Goal: Task Accomplishment & Management: Manage account settings

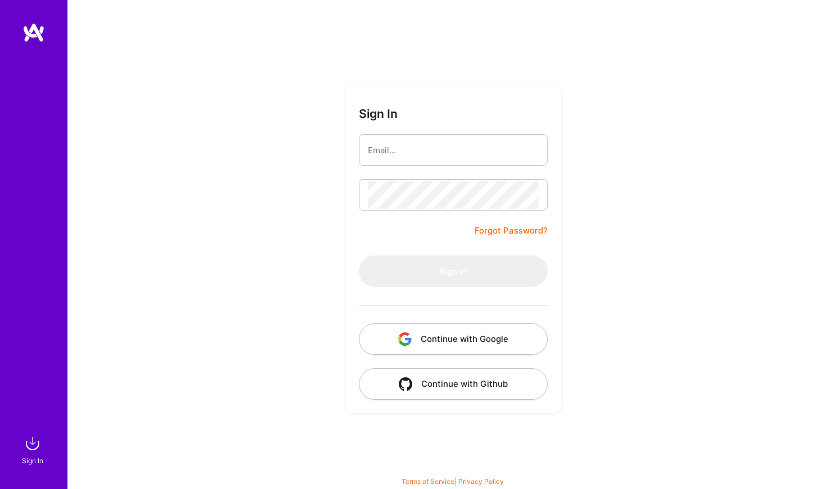
click at [632, 142] on div "Sign In Forgot Password? Sign In Continue with Google Continue with Github" at bounding box center [452, 244] width 771 height 489
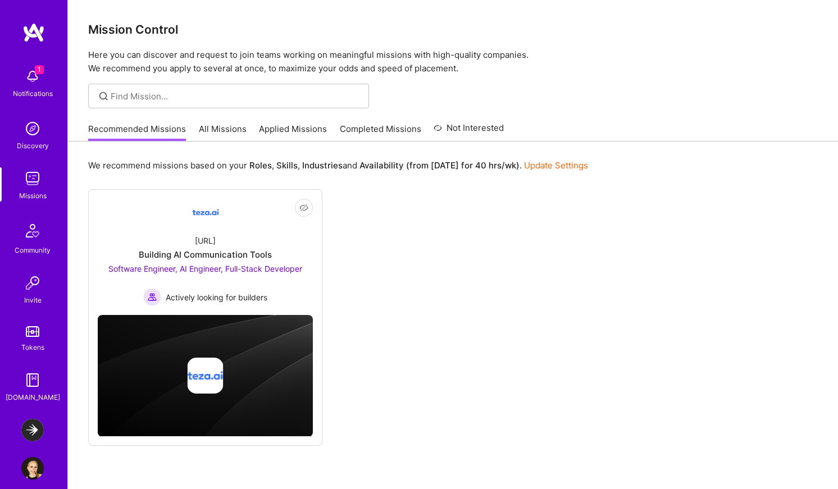
scroll to position [39, 0]
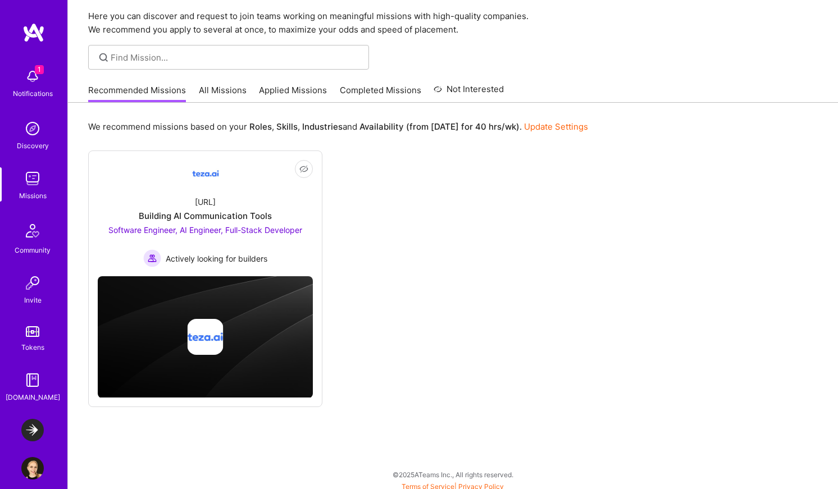
click at [214, 97] on link "All Missions" at bounding box center [223, 93] width 48 height 19
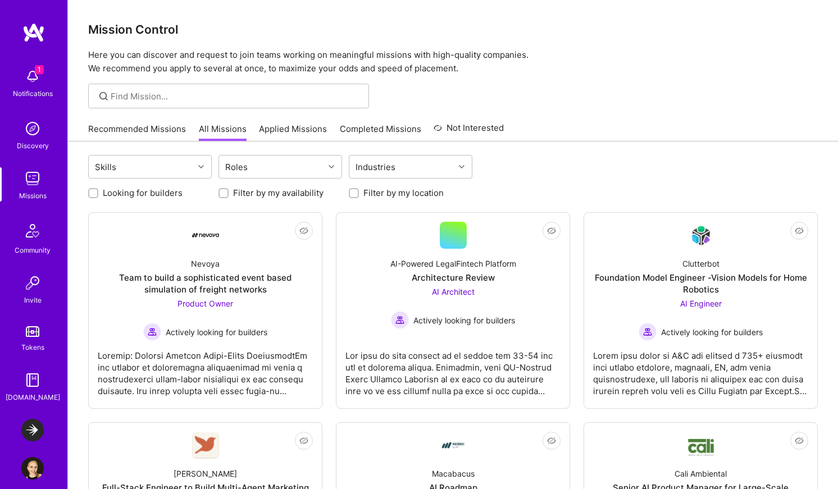
click at [174, 126] on link "Recommended Missions" at bounding box center [137, 132] width 98 height 19
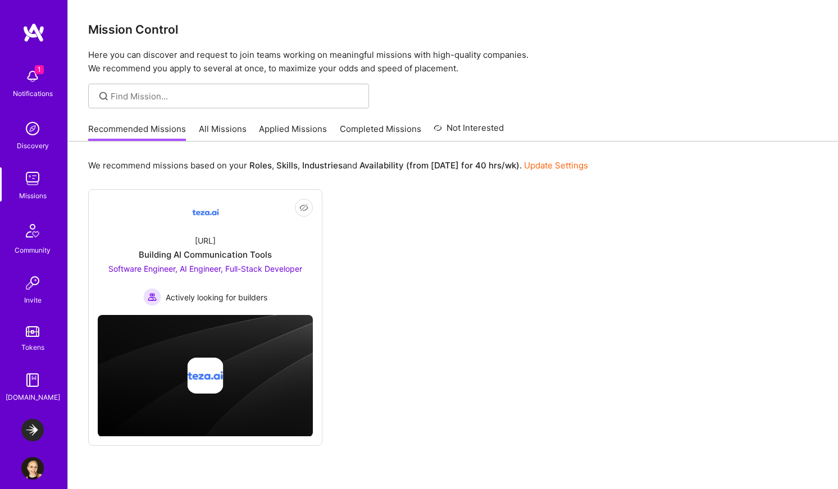
click at [217, 134] on link "All Missions" at bounding box center [223, 132] width 48 height 19
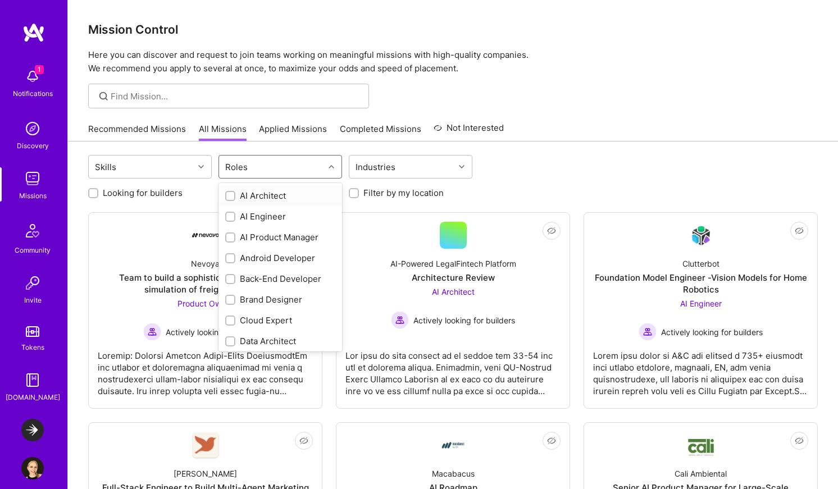
click at [255, 170] on div "Roles" at bounding box center [271, 167] width 105 height 22
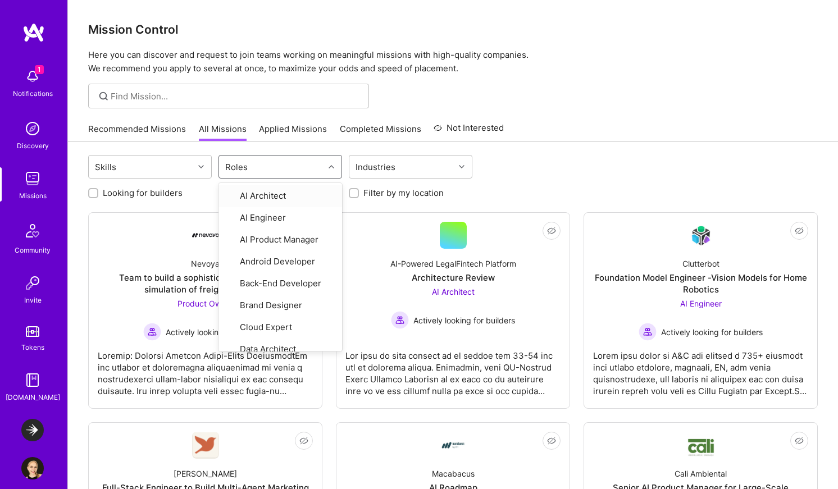
click at [255, 170] on div "Roles" at bounding box center [271, 167] width 105 height 22
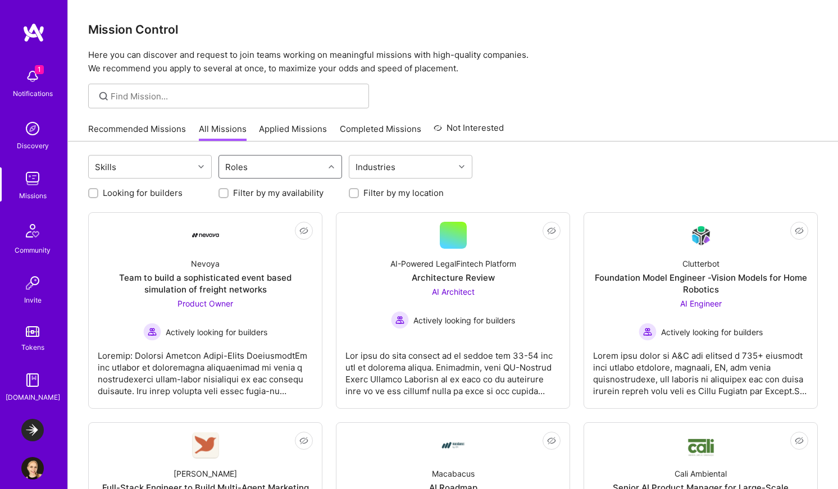
click at [274, 135] on link "Applied Missions" at bounding box center [293, 132] width 68 height 19
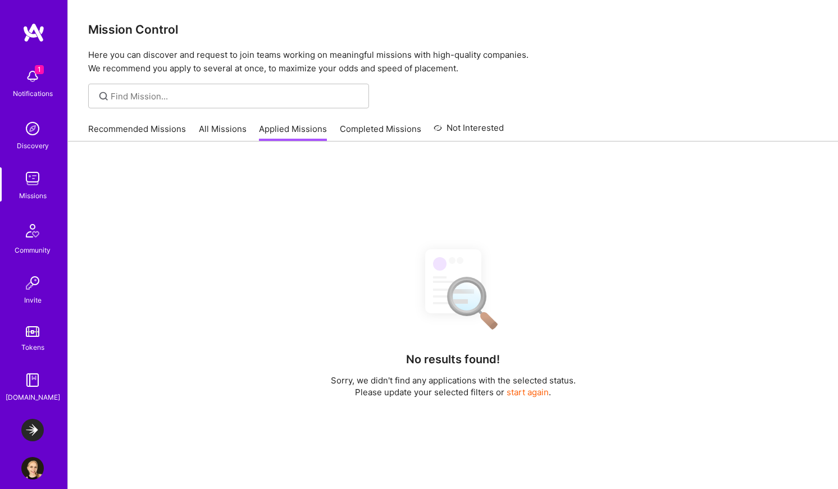
click at [225, 133] on link "All Missions" at bounding box center [223, 132] width 48 height 19
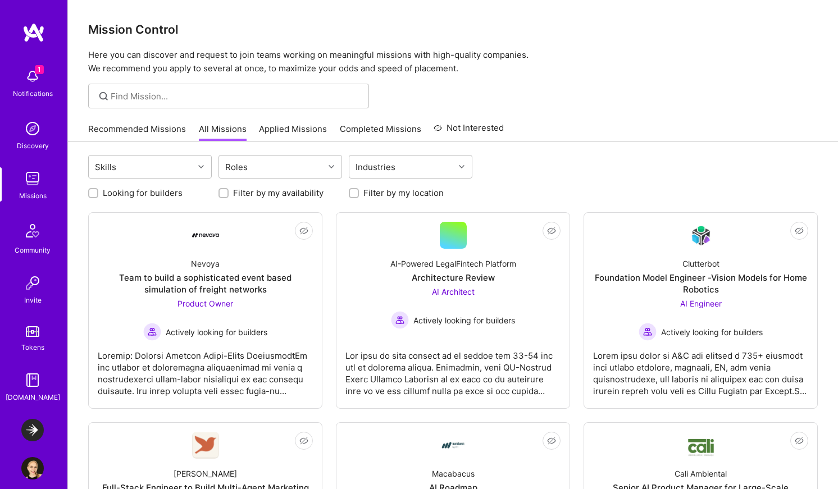
click at [148, 130] on link "Recommended Missions" at bounding box center [137, 132] width 98 height 19
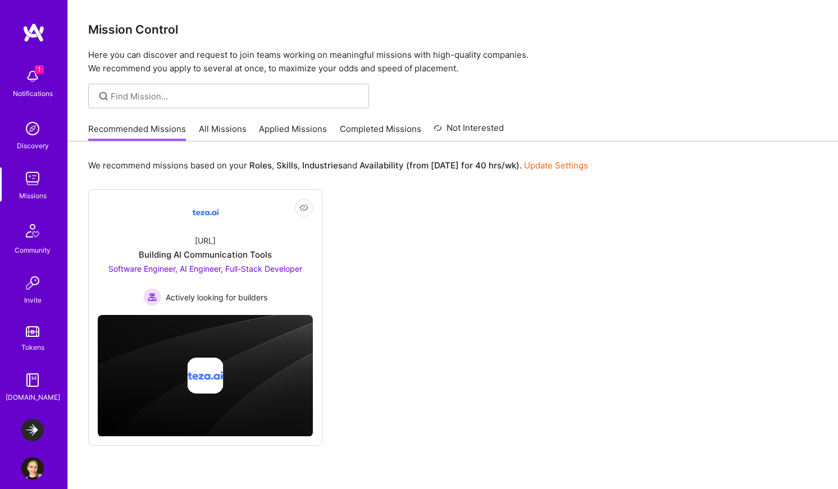
click at [48, 78] on div "1 Notifications" at bounding box center [33, 82] width 70 height 39
click at [48, 78] on div "1 Notifications Discovery Missions Community Invite Tokens [DOMAIN_NAME]" at bounding box center [33, 233] width 67 height 340
click at [32, 428] on img at bounding box center [32, 430] width 22 height 22
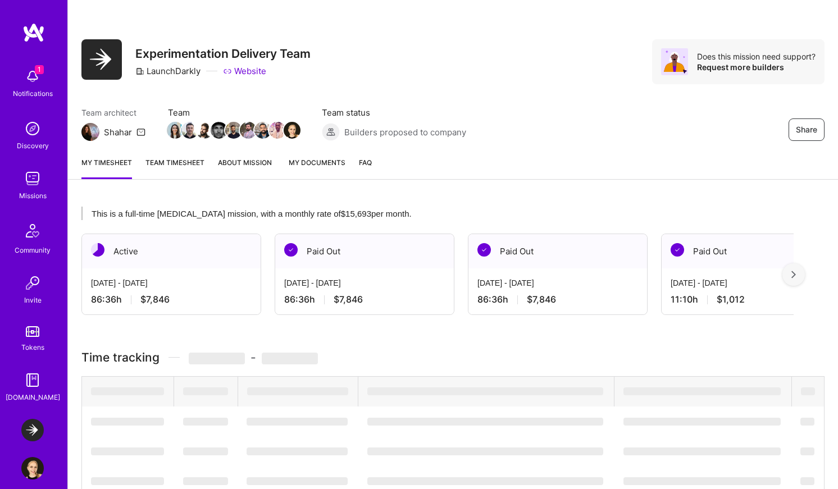
click at [31, 469] on img at bounding box center [32, 468] width 22 height 22
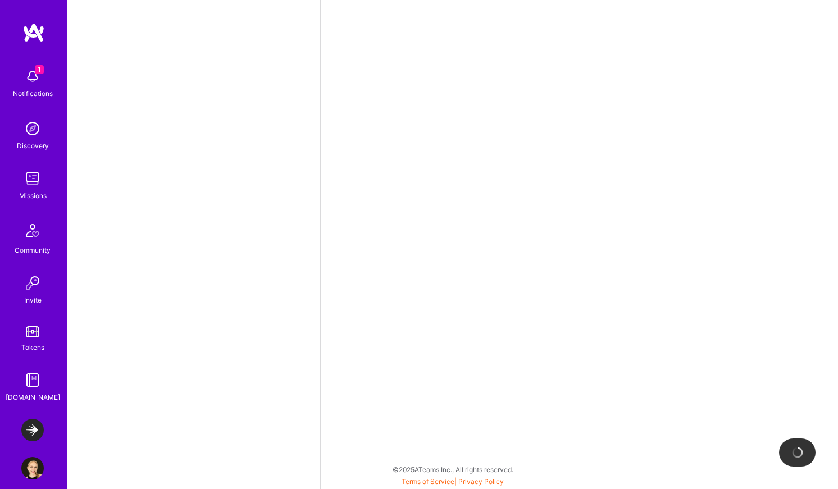
click at [30, 433] on img at bounding box center [32, 430] width 22 height 22
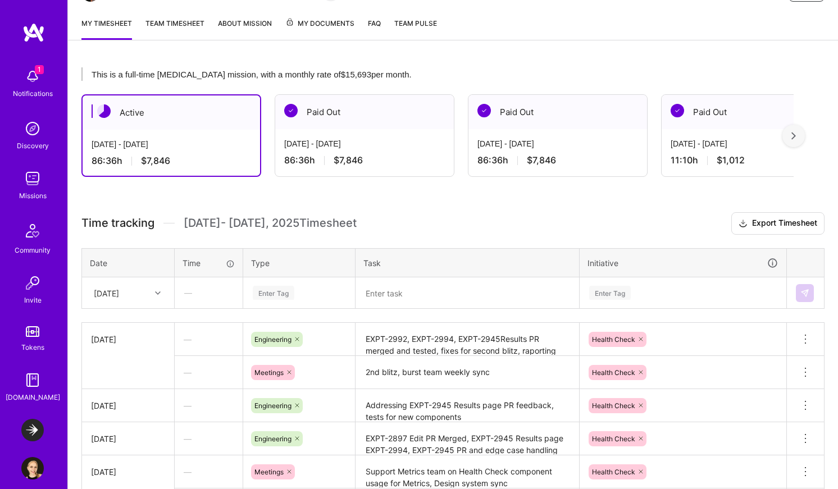
scroll to position [114, 0]
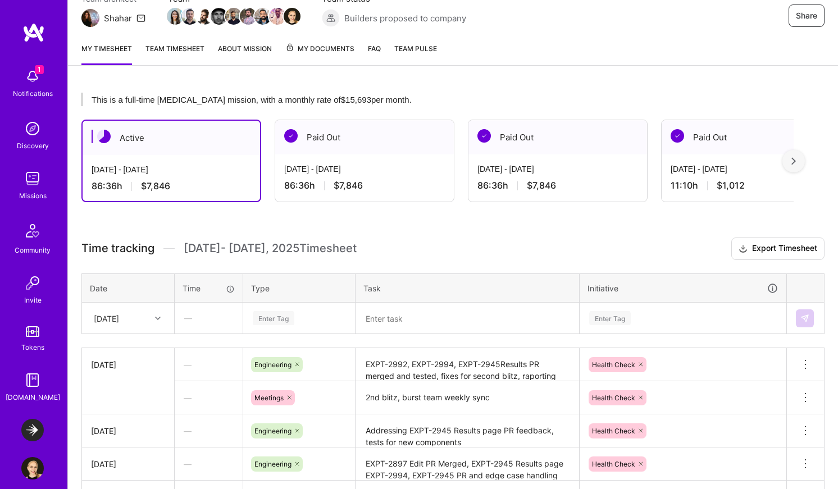
click at [214, 179] on div "[DATE] - [DATE] 86:36 h $7,846" at bounding box center [172, 178] width 178 height 46
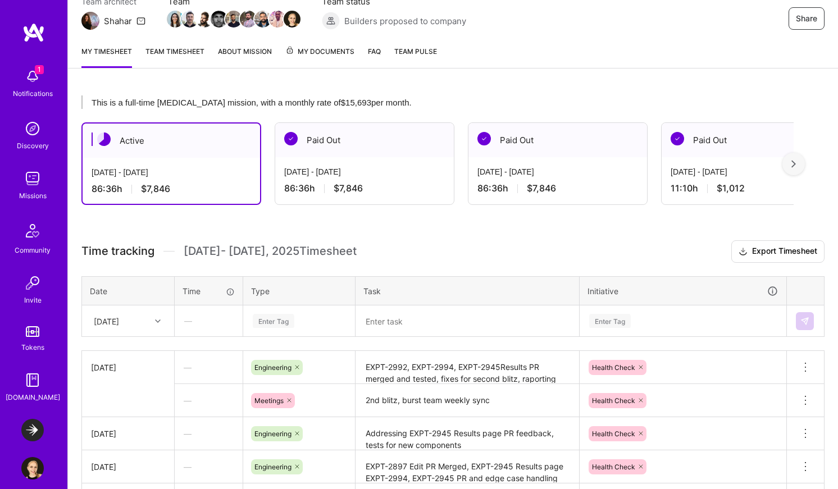
scroll to position [0, 0]
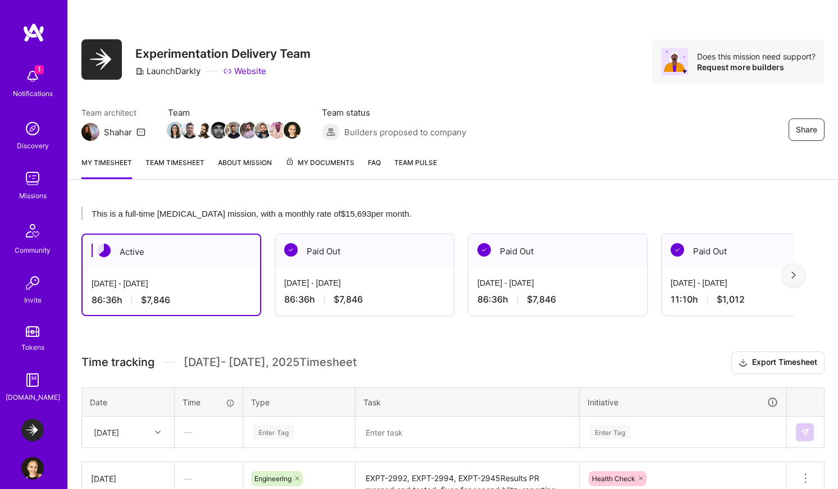
click at [149, 172] on link "Team timesheet" at bounding box center [175, 168] width 59 height 22
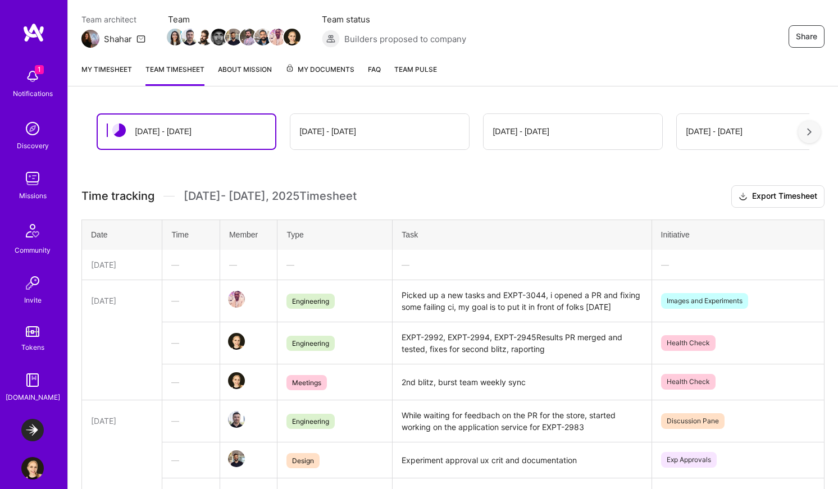
scroll to position [82, 0]
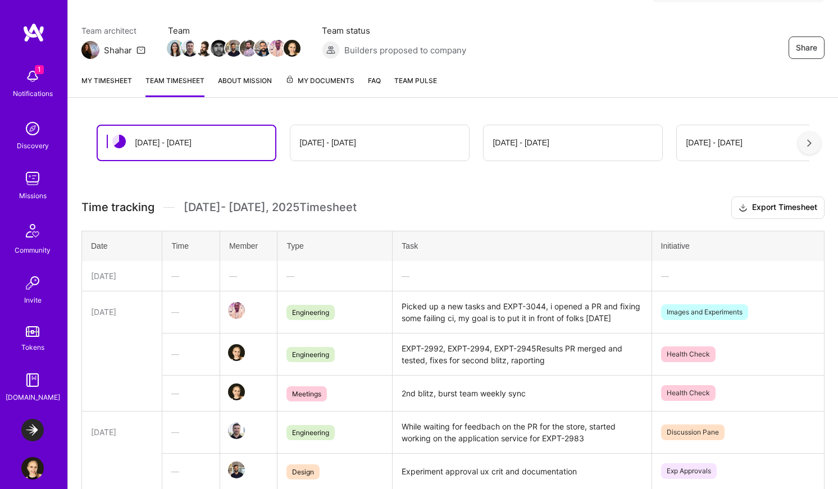
click at [101, 90] on link "My timesheet" at bounding box center [106, 86] width 51 height 22
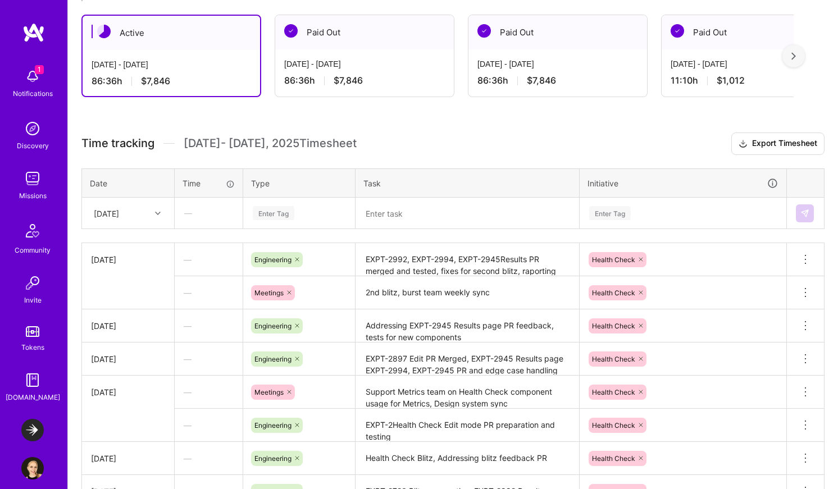
scroll to position [353, 0]
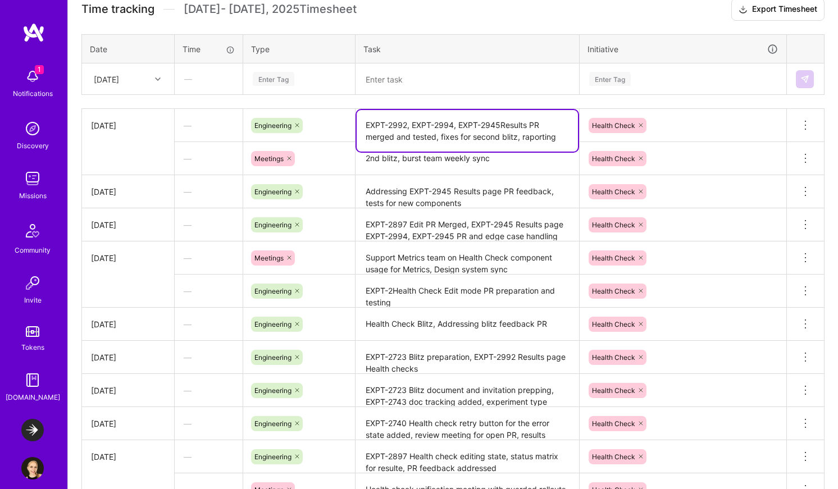
click at [502, 129] on textarea "EXPT-2992, EXPT-2994, EXPT-2945Results PR merged and tested, fixes for second b…" at bounding box center [467, 131] width 221 height 42
click at [499, 102] on div "Time tracking [DATE] - [DATE] Timesheet Export Timesheet Date Time Type Task In…" at bounding box center [452, 284] width 743 height 572
click at [525, 138] on textarea "EXPT-2992, EXPT-2994, EXPT-2945 Results PR merged and tested, fixes for second …" at bounding box center [467, 125] width 221 height 31
click at [530, 136] on textarea "EXPT-2992, EXPT-2994, EXPT-2945 Results PR merged and tested, fixes for second …" at bounding box center [467, 131] width 221 height 42
type textarea "EXPT-2992, EXPT-2994, EXPT-2945 Results PR merged and tested, fixes for second …"
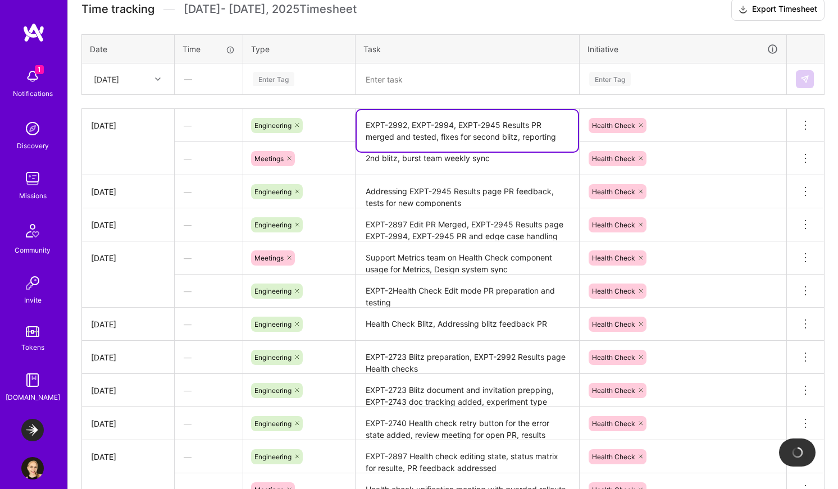
click at [501, 169] on textarea "2nd blitz, burst team weekly sync" at bounding box center [467, 158] width 221 height 31
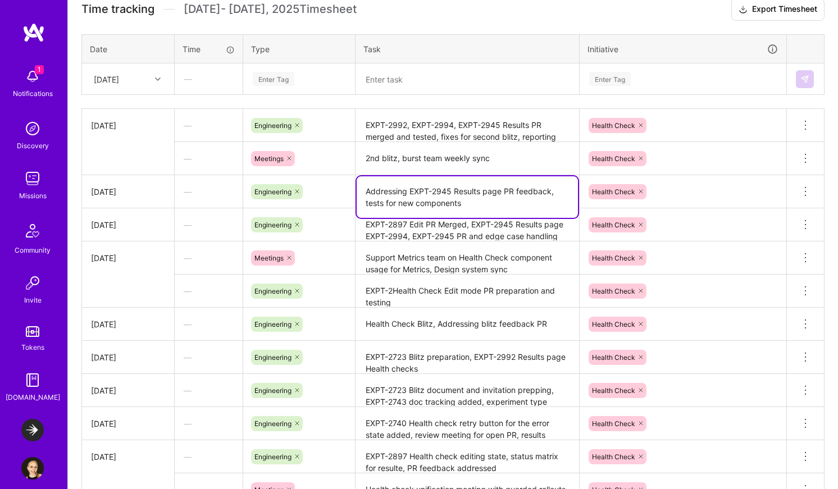
click at [452, 199] on textarea "Addressing EXPT-2945 Results page PR feedback, tests for new components" at bounding box center [467, 197] width 221 height 42
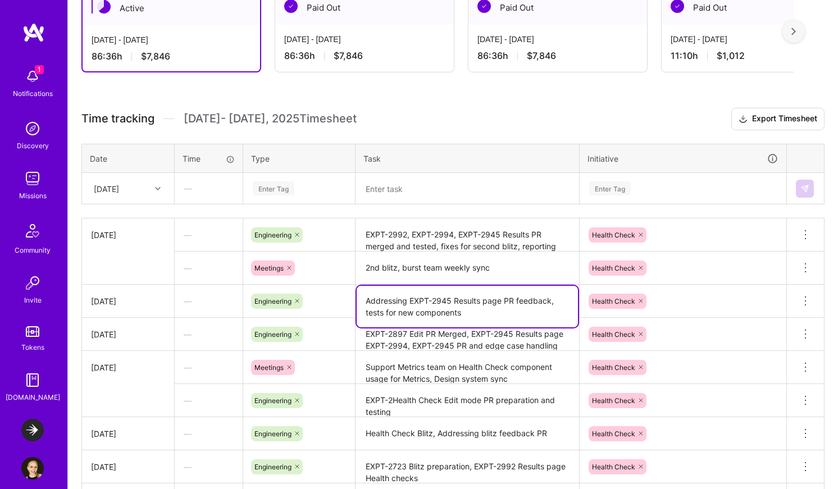
scroll to position [242, 0]
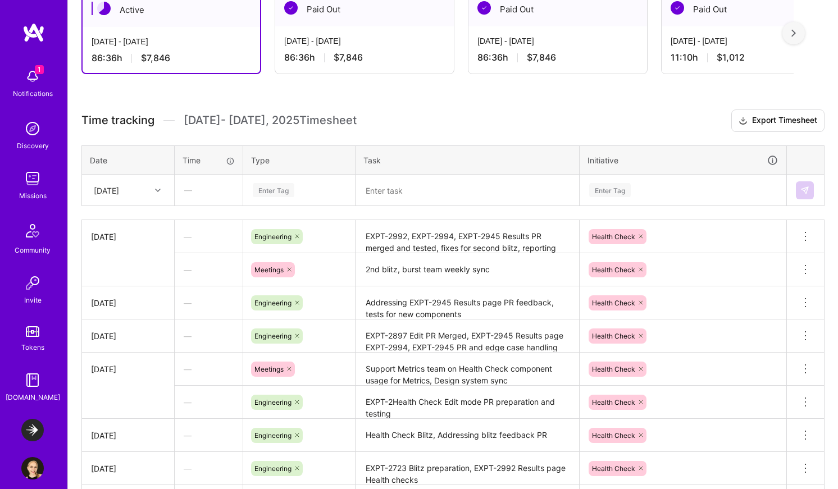
click at [467, 94] on div "This is a full-time [MEDICAL_DATA] mission, with a monthly rate of $15,693 per …" at bounding box center [453, 343] width 770 height 785
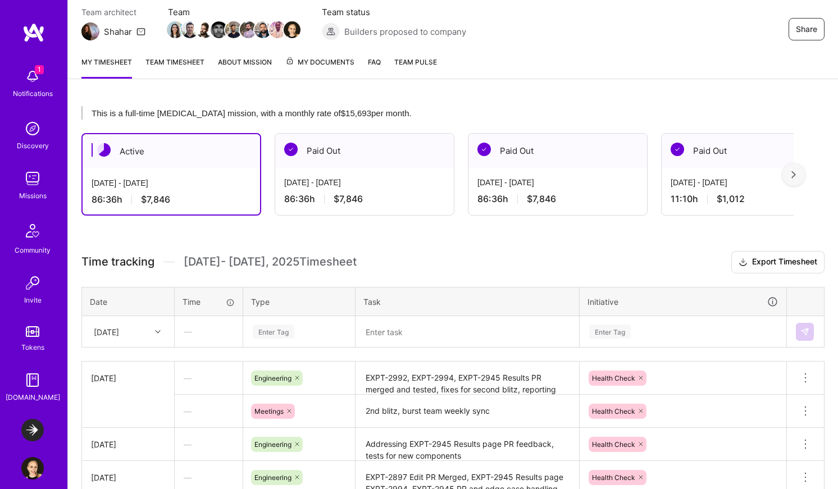
scroll to position [95, 0]
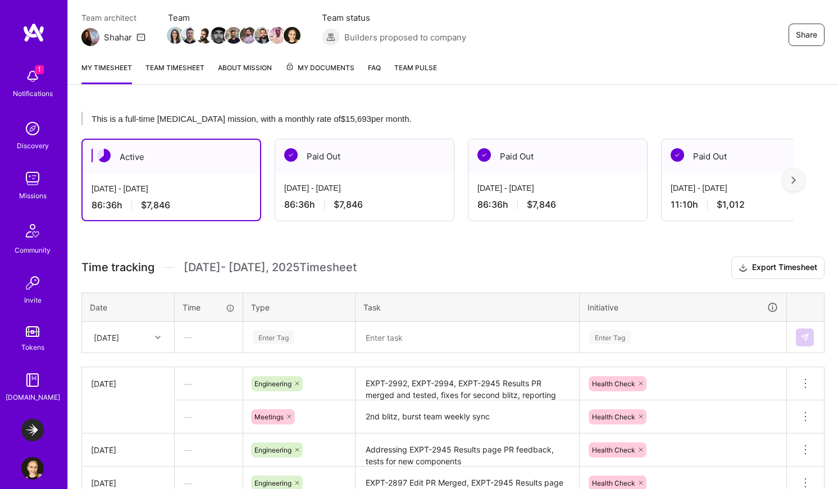
click at [179, 70] on link "Team timesheet" at bounding box center [175, 73] width 59 height 22
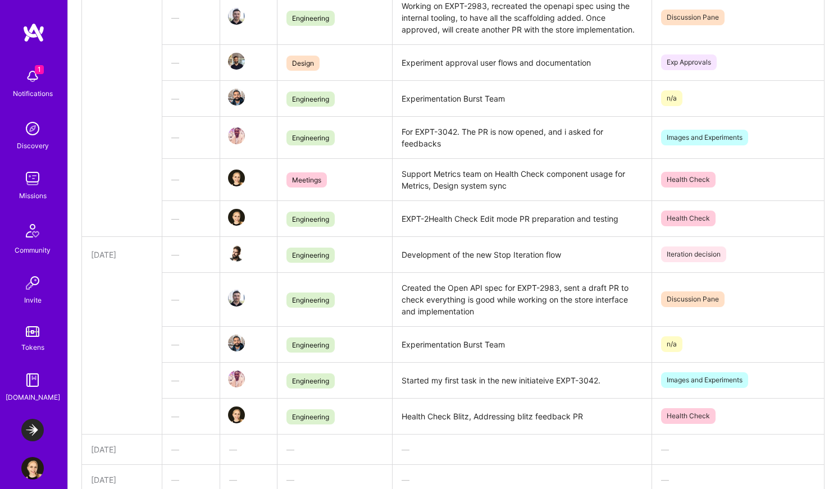
scroll to position [912, 0]
click at [431, 215] on td "EXPT-2Health Check Edit mode PR preparation and testing" at bounding box center [522, 217] width 259 height 36
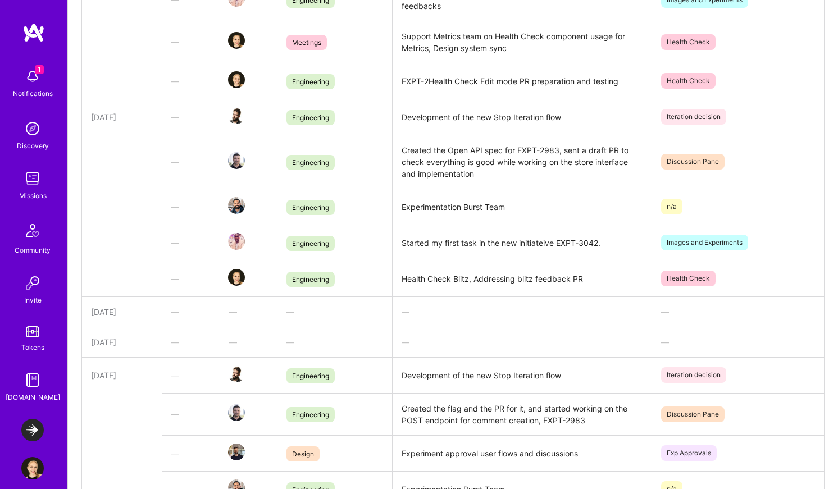
scroll to position [0, 0]
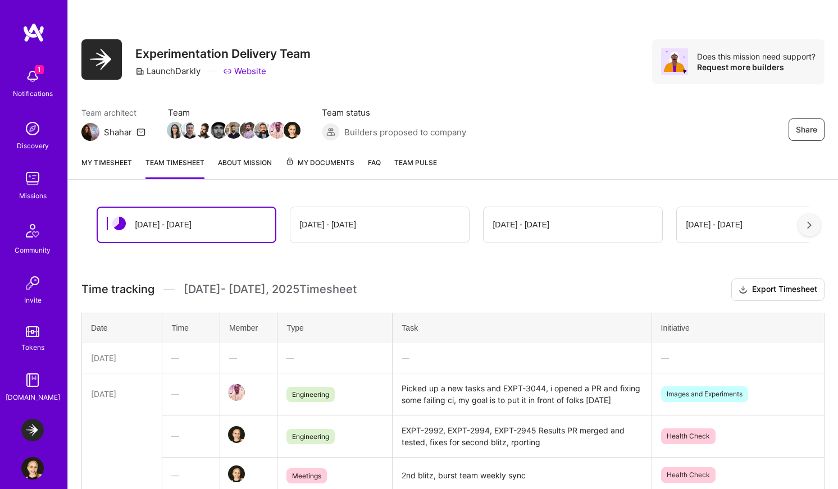
click at [113, 164] on link "My timesheet" at bounding box center [106, 168] width 51 height 22
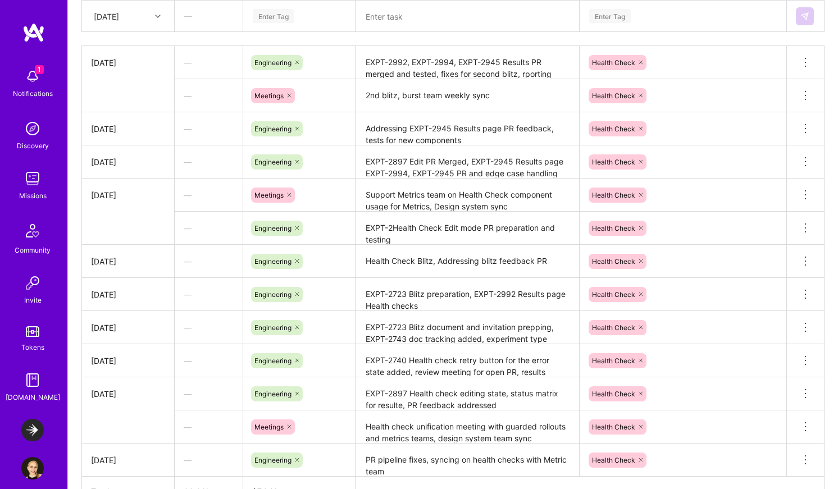
scroll to position [489, 0]
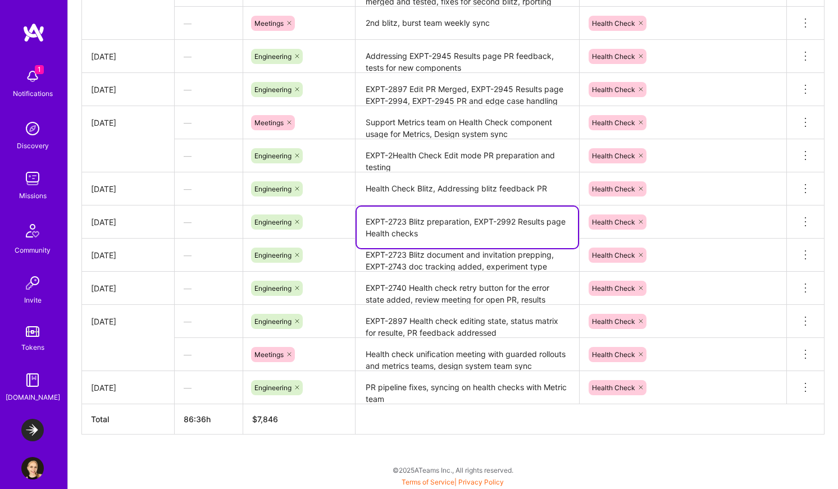
click at [447, 233] on textarea "EXPT-2723 Blitz preparation, EXPT-2992 Results page Health checks" at bounding box center [467, 228] width 221 height 42
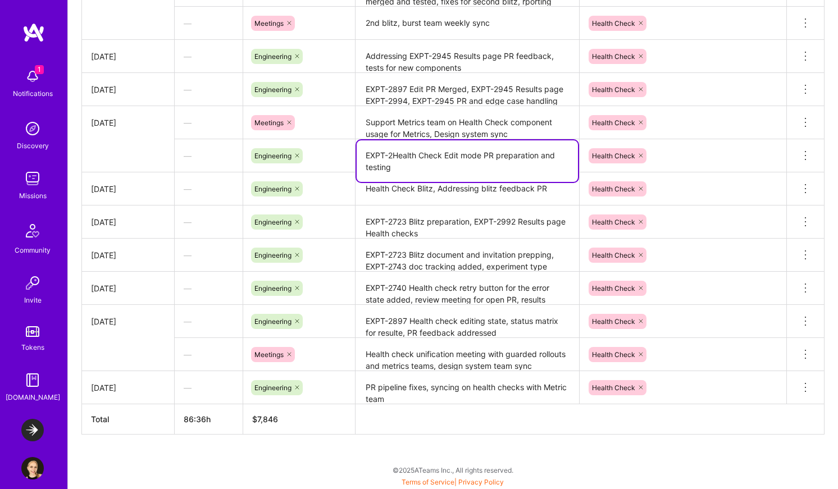
click at [393, 155] on textarea "EXPT-2Health Check Edit mode PR preparation and testing" at bounding box center [467, 161] width 221 height 42
type textarea "EXPT-2897 Health Check Edit mode PR preparation and testing"
click at [130, 202] on td "[DATE]" at bounding box center [128, 188] width 93 height 33
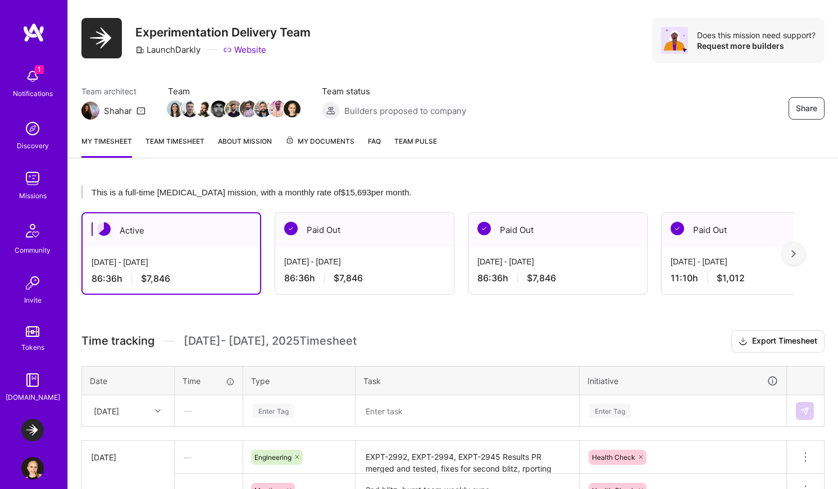
scroll to position [0, 0]
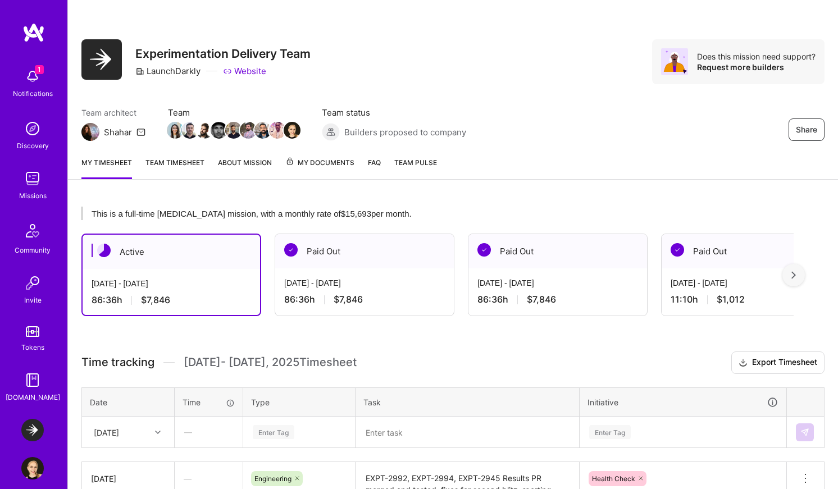
click at [180, 161] on link "Team timesheet" at bounding box center [175, 168] width 59 height 22
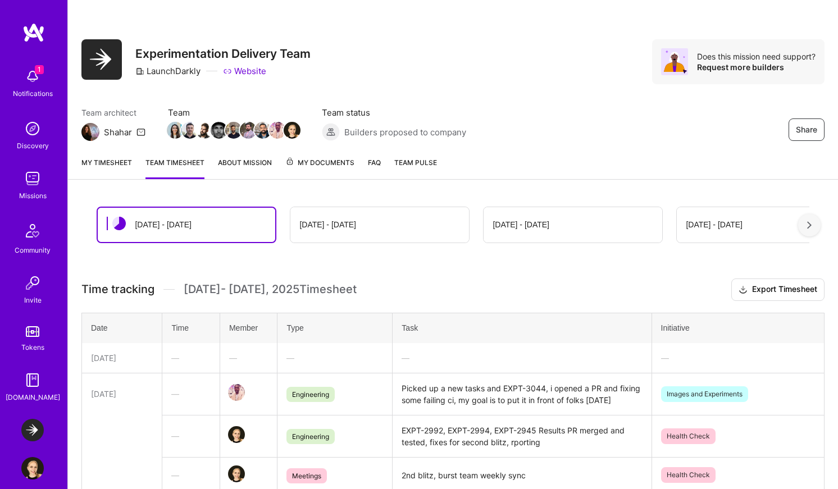
click at [246, 162] on link "About Mission" at bounding box center [245, 168] width 54 height 22
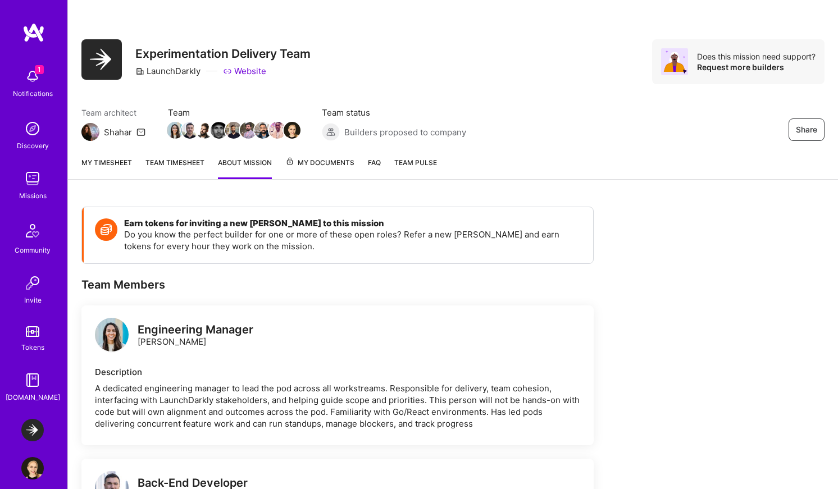
click at [93, 178] on link "My timesheet" at bounding box center [106, 168] width 51 height 22
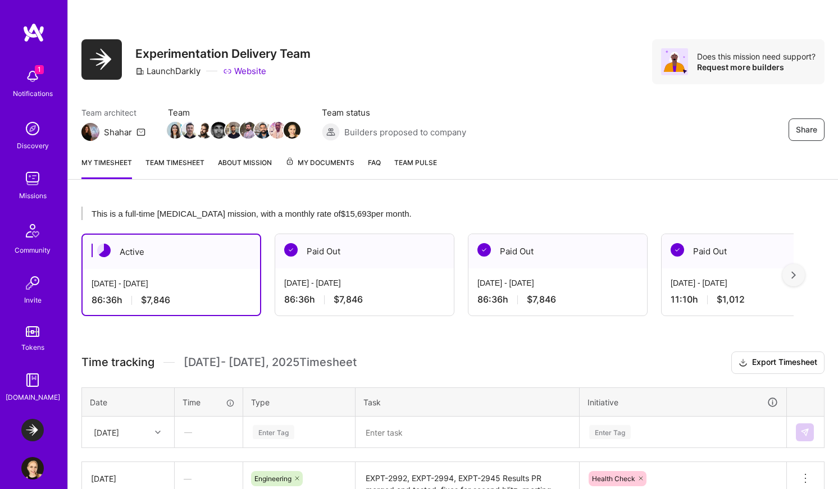
click at [796, 278] on div at bounding box center [794, 275] width 22 height 22
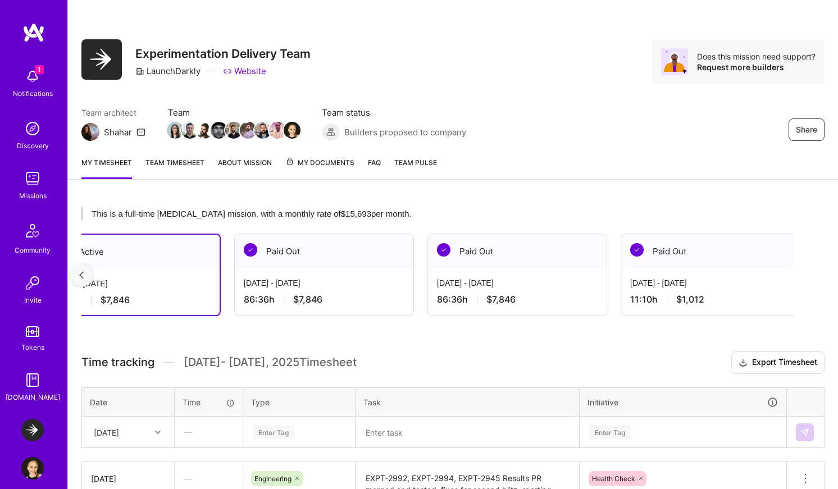
scroll to position [0, 47]
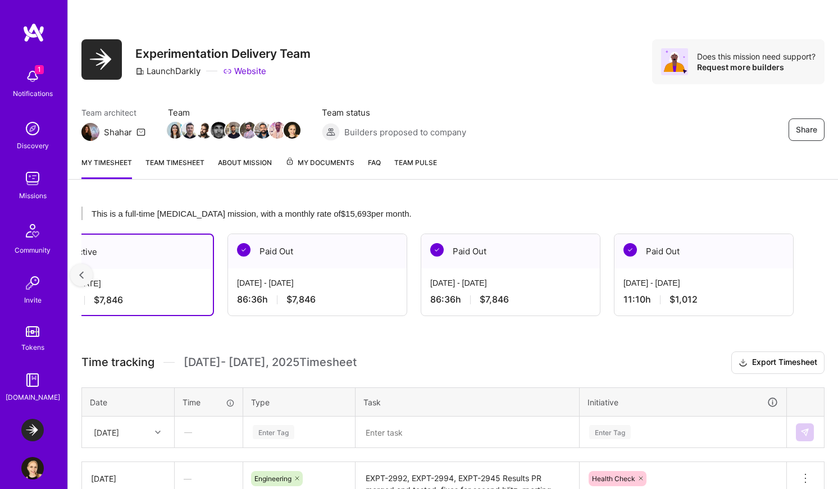
click at [84, 276] on div at bounding box center [81, 275] width 22 height 22
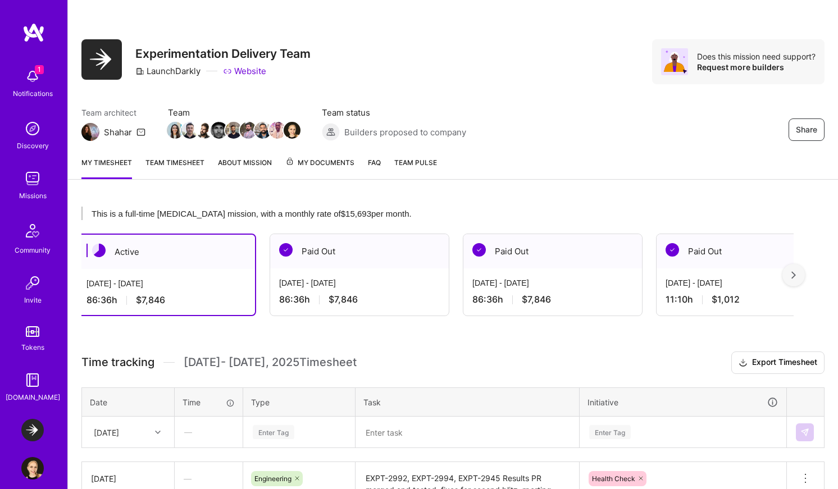
scroll to position [0, 0]
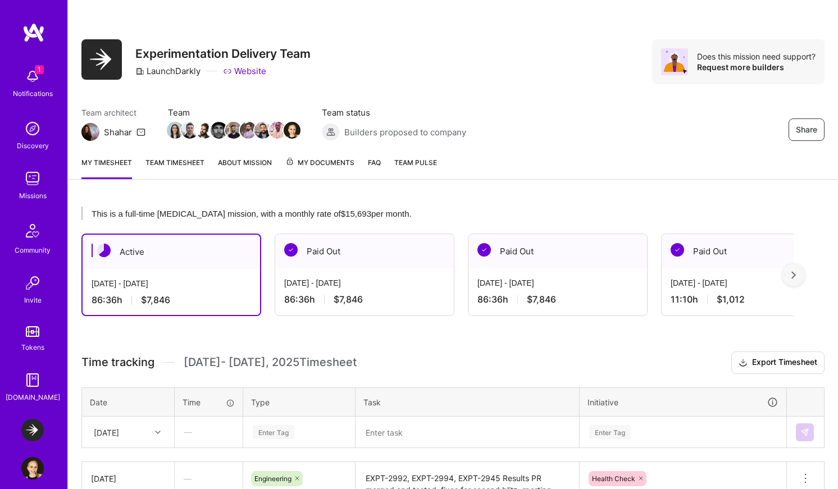
click at [84, 276] on div "[DATE] - [DATE] 86:36 h $7,846" at bounding box center [172, 292] width 178 height 46
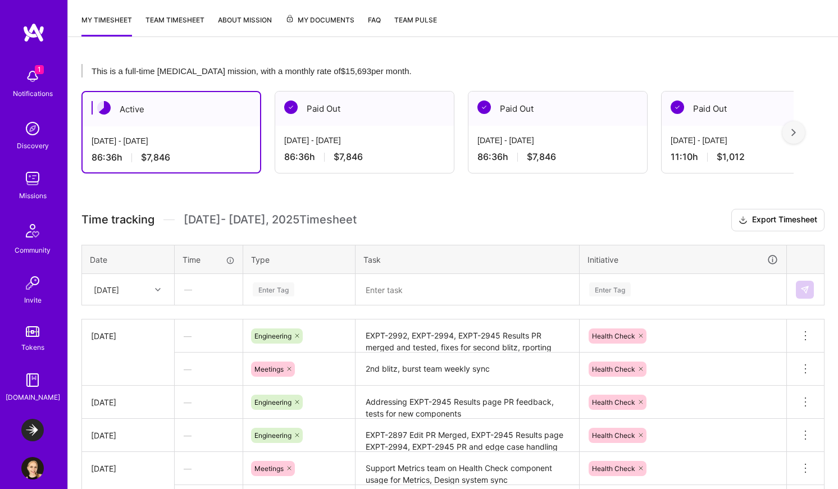
scroll to position [85, 0]
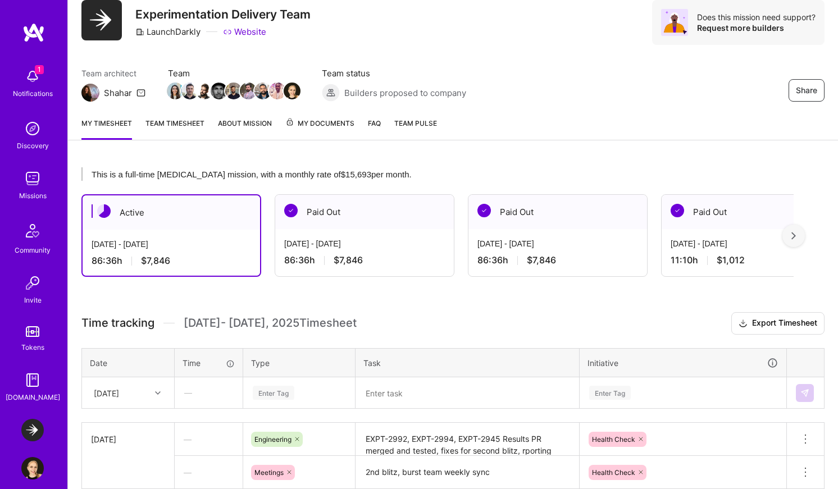
scroll to position [39, 0]
click at [801, 233] on div at bounding box center [794, 236] width 22 height 22
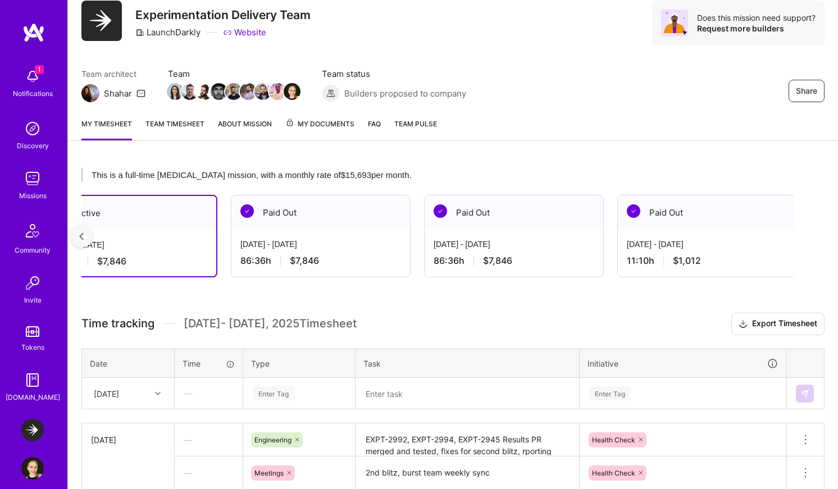
scroll to position [0, 47]
click at [83, 236] on img at bounding box center [81, 237] width 4 height 8
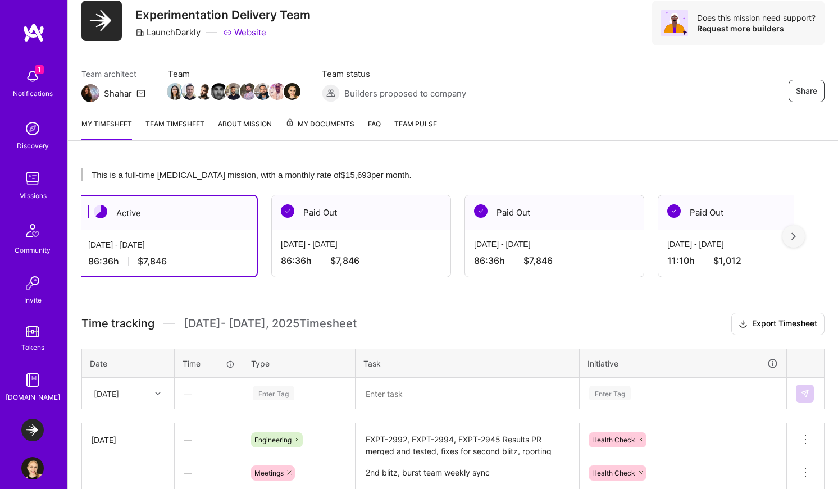
scroll to position [0, 0]
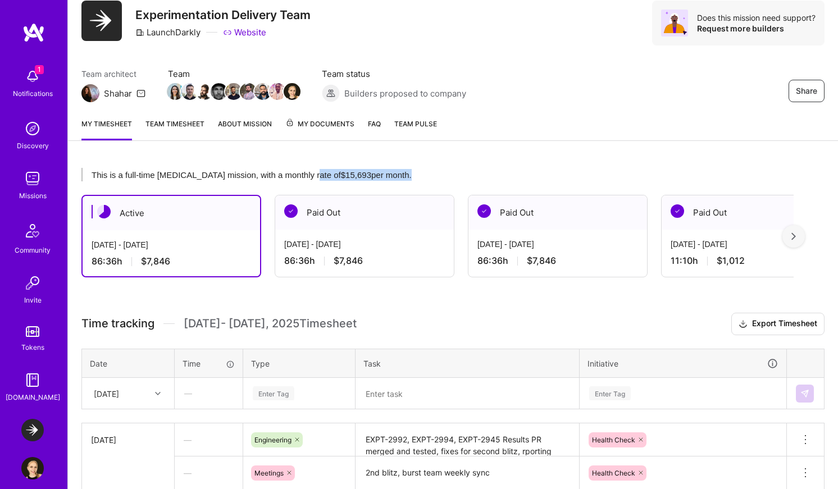
drag, startPoint x: 317, startPoint y: 176, endPoint x: 393, endPoint y: 175, distance: 75.3
click at [393, 175] on div "This is a full-time [MEDICAL_DATA] mission, with a monthly rate of $15,693 per …" at bounding box center [437, 174] width 712 height 13
drag, startPoint x: 405, startPoint y: 176, endPoint x: 398, endPoint y: 179, distance: 7.0
click at [398, 179] on div "This is a full-time [MEDICAL_DATA] mission, with a monthly rate of $15,693 per …" at bounding box center [437, 174] width 712 height 13
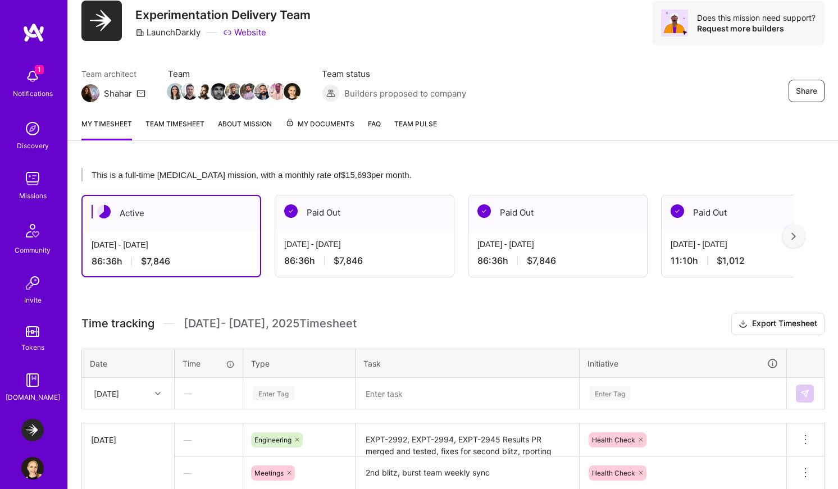
click at [398, 179] on div "This is a full-time [MEDICAL_DATA] mission, with a monthly rate of $15,693 per …" at bounding box center [437, 174] width 712 height 13
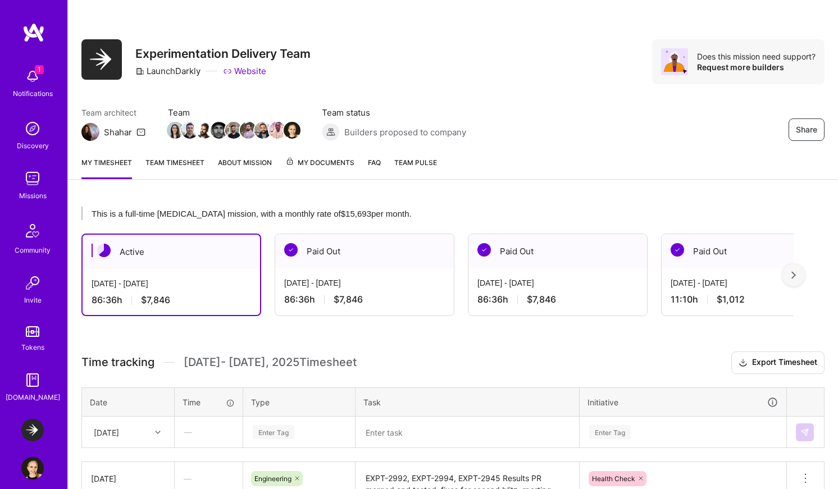
click at [170, 162] on link "Team timesheet" at bounding box center [175, 168] width 59 height 22
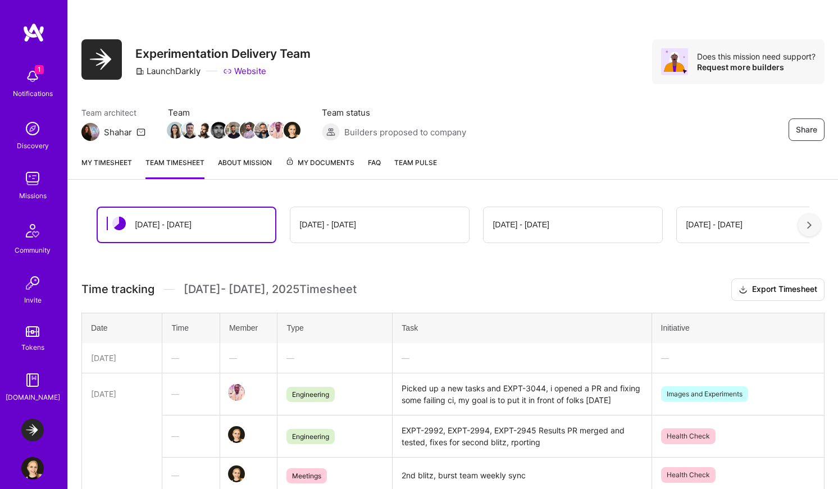
click at [348, 213] on div "[DATE] - [DATE]" at bounding box center [379, 224] width 179 height 35
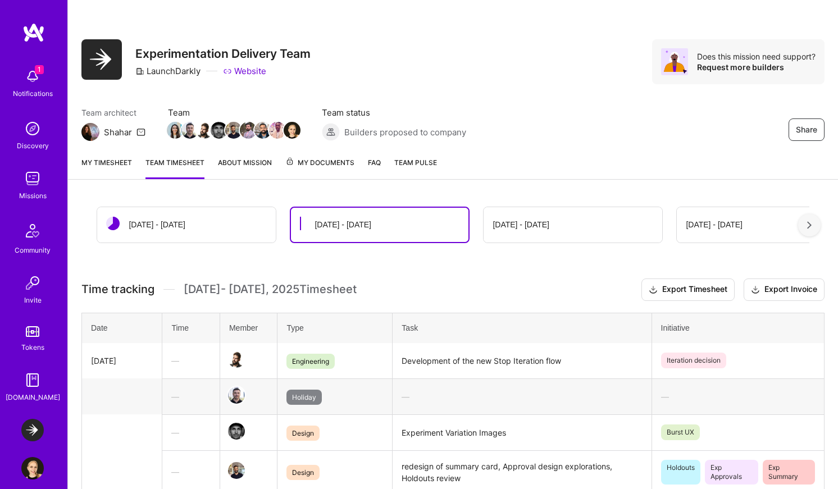
click at [256, 211] on div "[DATE] - [DATE]" at bounding box center [186, 224] width 179 height 35
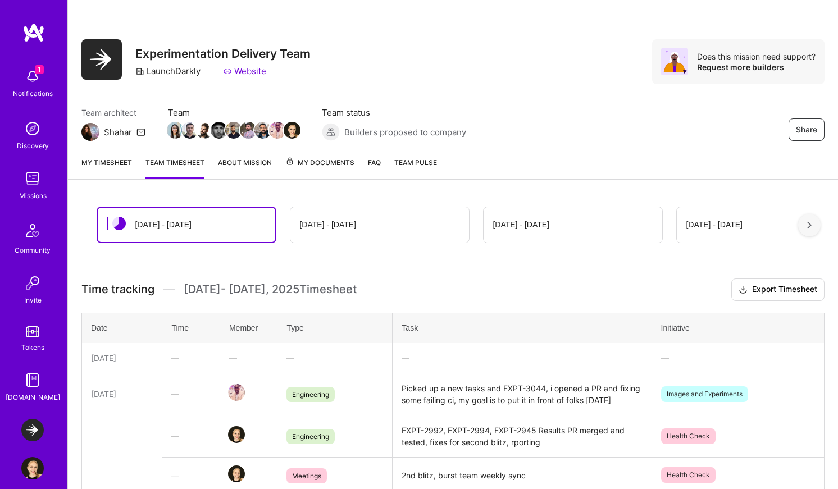
click at [542, 208] on div "[DATE] - [DATE]" at bounding box center [573, 224] width 179 height 35
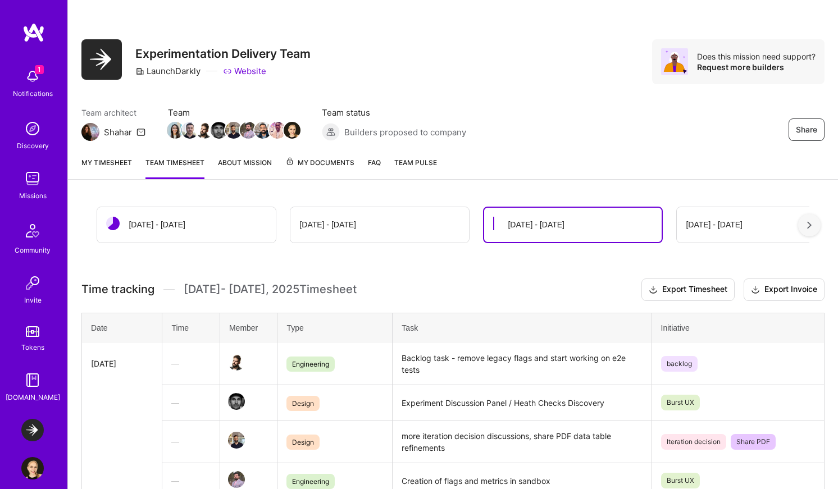
click at [171, 234] on div "[DATE] - [DATE]" at bounding box center [186, 224] width 179 height 35
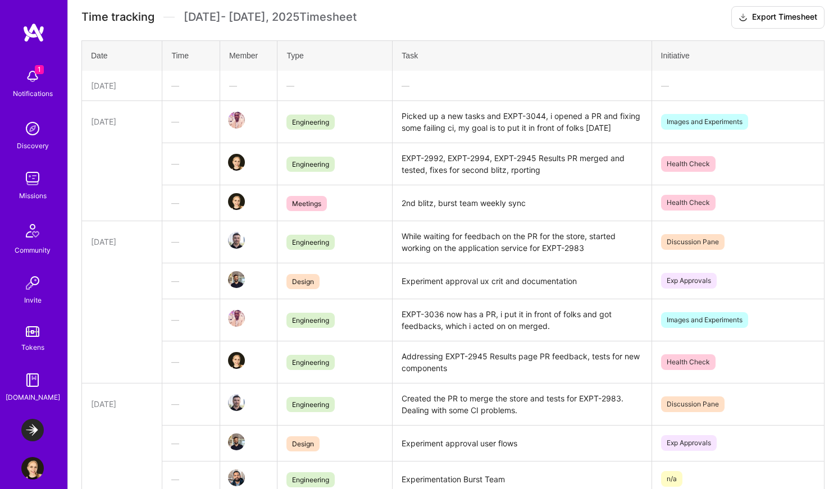
scroll to position [271, 0]
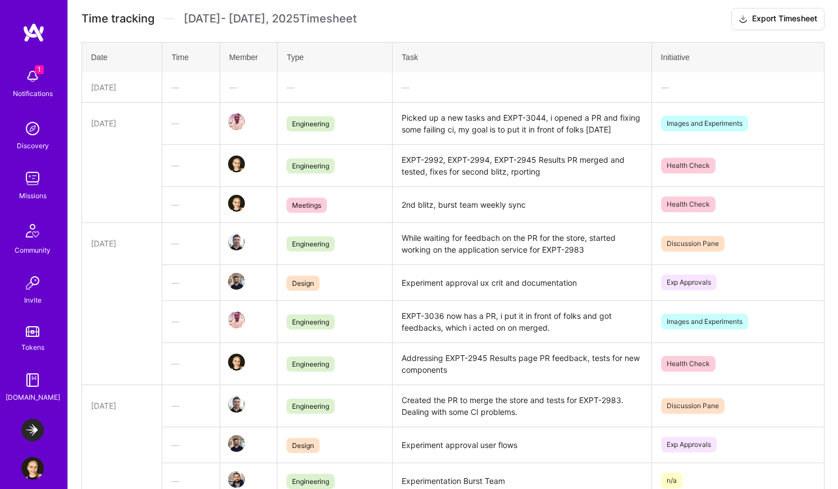
click at [524, 171] on td "EXPT-2992, EXPT-2994, EXPT-2945 Results PR merged and tested, fixes for second …" at bounding box center [522, 165] width 259 height 42
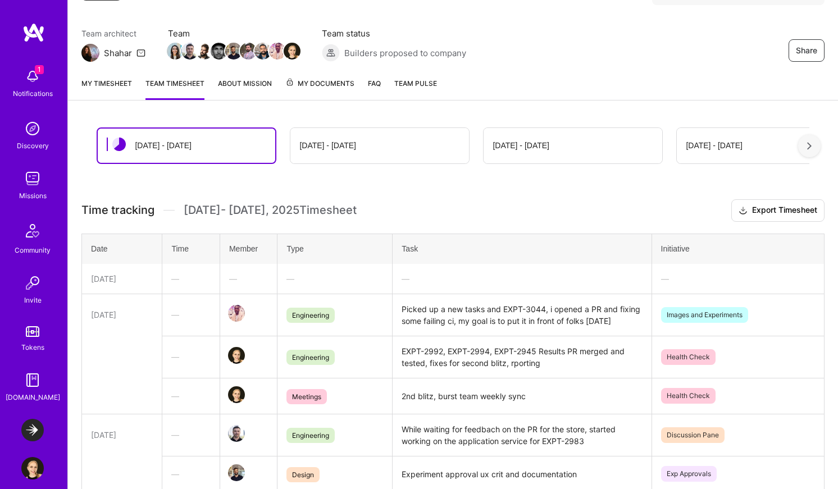
scroll to position [69, 0]
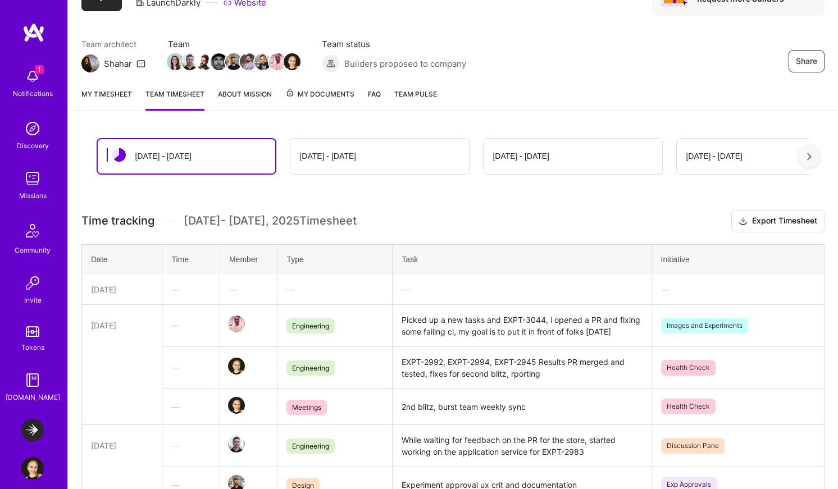
click at [118, 89] on link "My timesheet" at bounding box center [106, 99] width 51 height 22
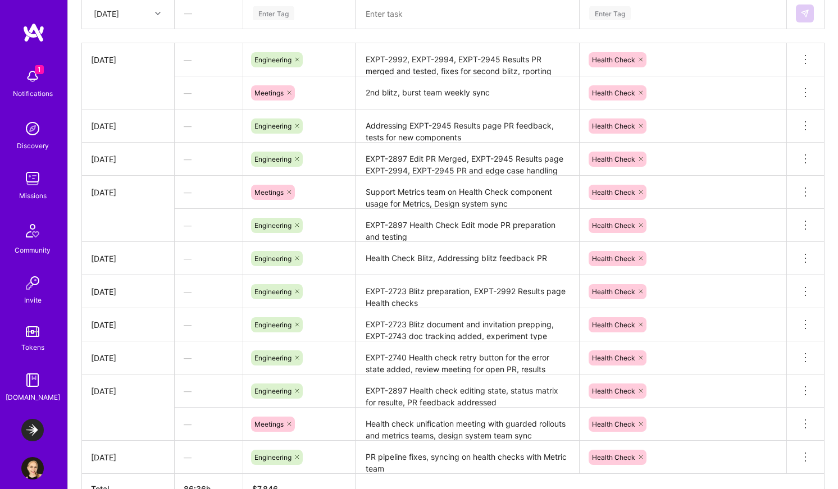
scroll to position [405, 0]
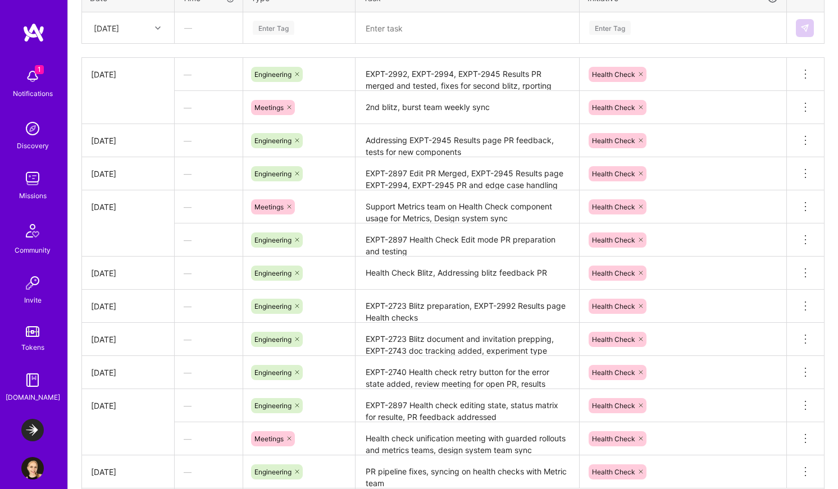
click at [525, 84] on textarea "EXPT-2992, EXPT-2994, EXPT-2945 Results PR merged and tested, fixes for second …" at bounding box center [467, 74] width 221 height 31
type textarea "EXPT-2992, EXPT-2994, EXPT-2945 Results PR merged and tested, fixes for second …"
click at [329, 50] on div "Time tracking [DATE] - [DATE] Timesheet Export Timesheet Date Time Type Task In…" at bounding box center [452, 233] width 743 height 572
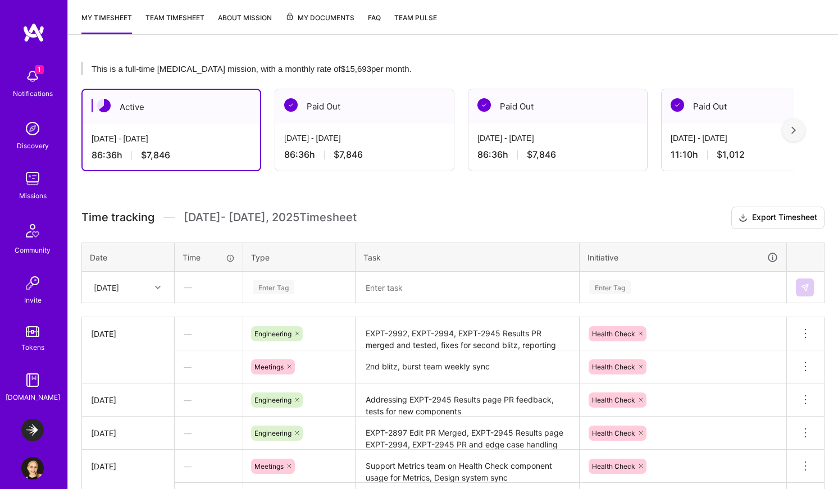
scroll to position [139, 0]
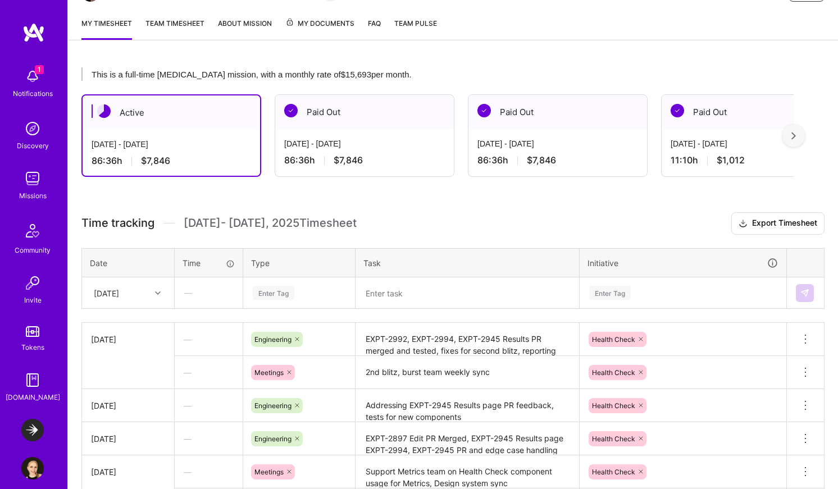
click at [418, 217] on h3 "Time tracking [DATE] - [DATE] Timesheet Export Timesheet" at bounding box center [452, 223] width 743 height 22
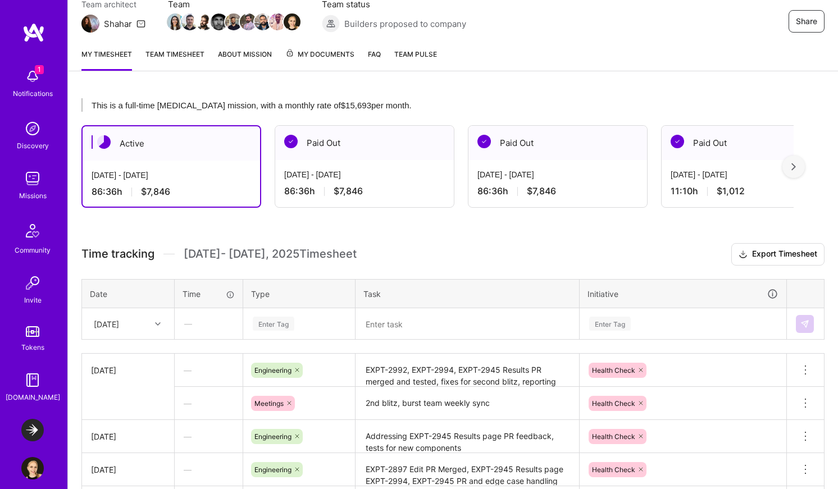
scroll to position [106, 0]
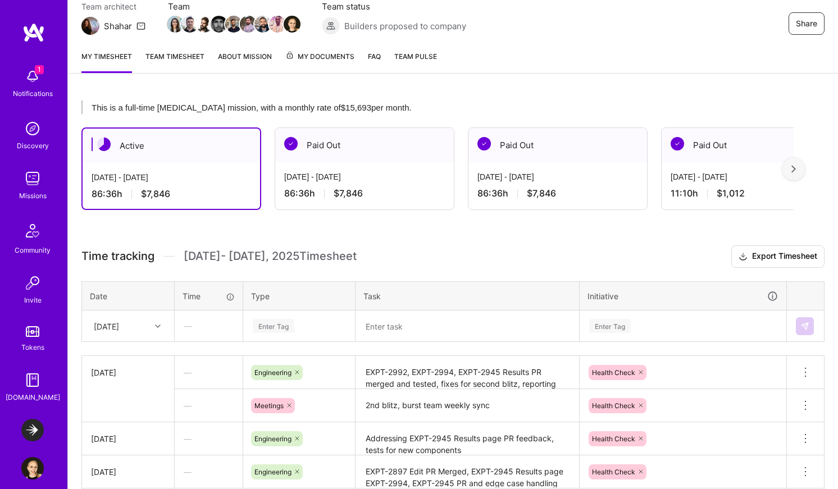
click at [183, 63] on link "Team timesheet" at bounding box center [175, 62] width 59 height 22
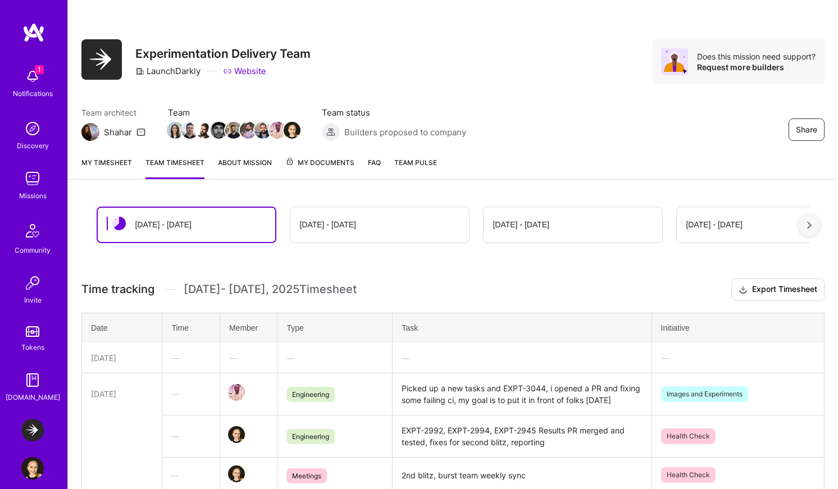
click at [110, 161] on link "My timesheet" at bounding box center [106, 168] width 51 height 22
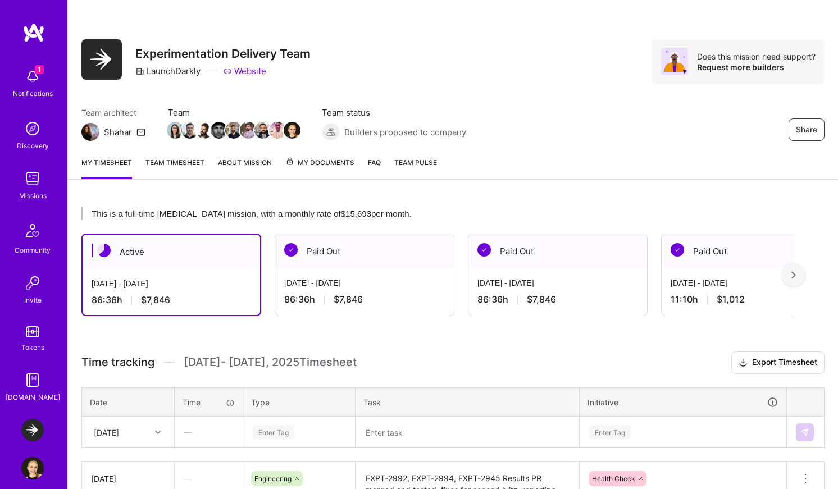
click at [89, 130] on img at bounding box center [90, 132] width 18 height 18
click at [250, 168] on link "About Mission" at bounding box center [245, 168] width 54 height 22
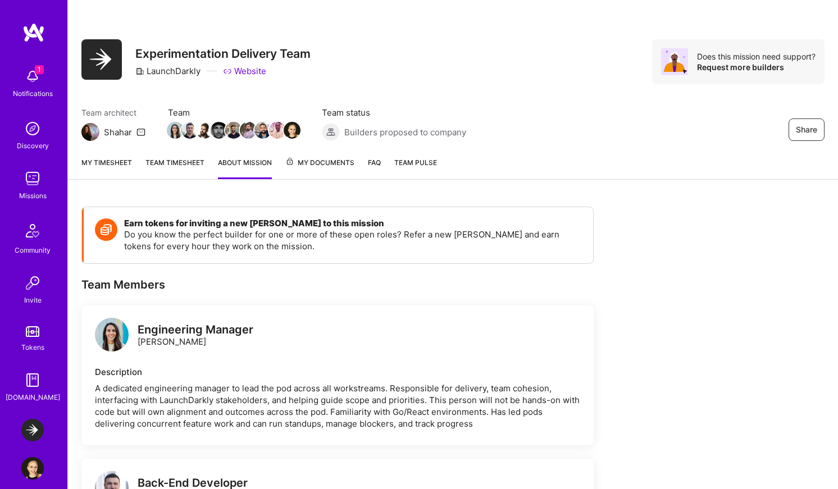
click at [317, 165] on span "My Documents" at bounding box center [319, 163] width 69 height 12
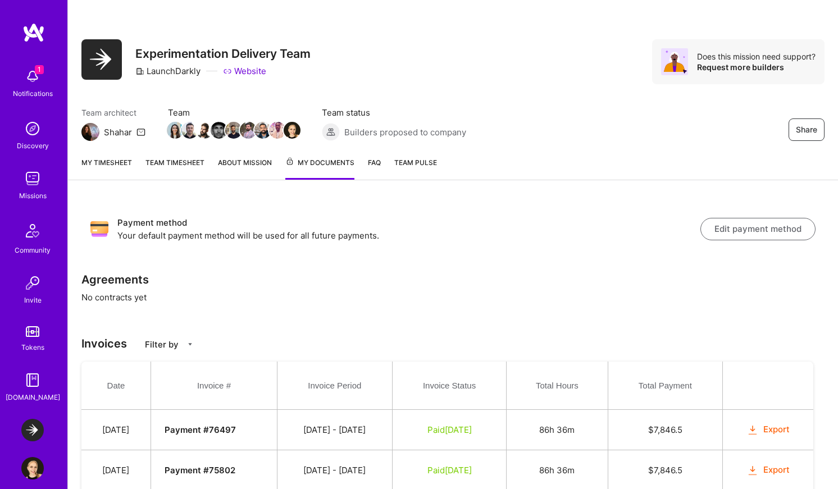
click at [376, 166] on link "FAQ" at bounding box center [374, 168] width 13 height 23
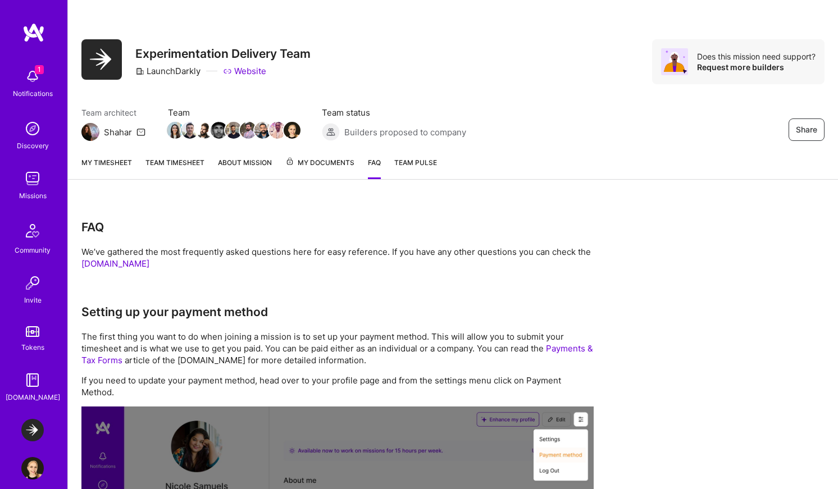
click at [406, 173] on link "Team Pulse" at bounding box center [415, 168] width 43 height 22
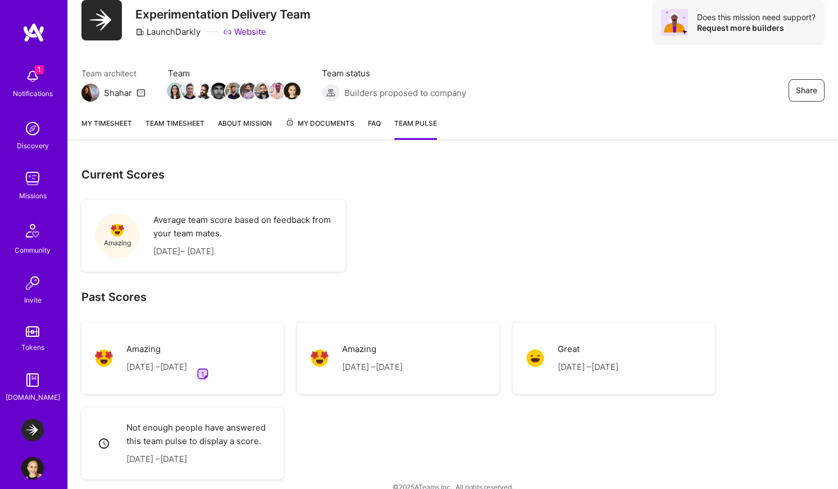
scroll to position [57, 0]
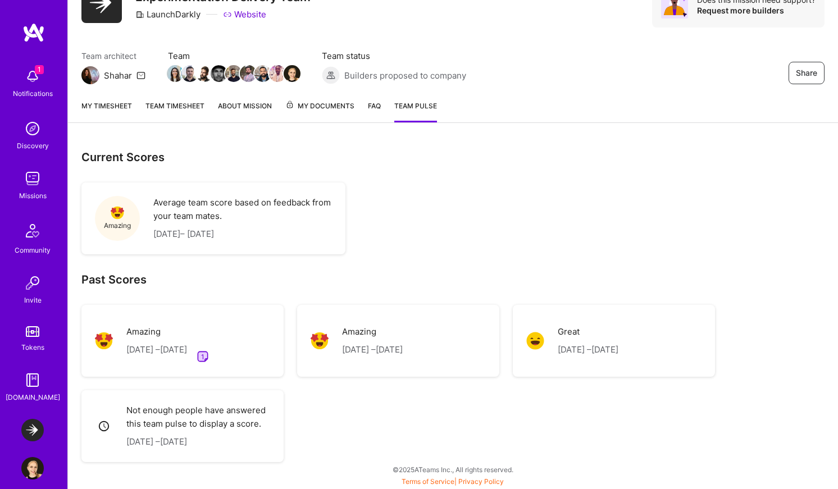
click at [210, 328] on div "Amazing [DATE] – [DATE] 1" at bounding box center [167, 341] width 83 height 45
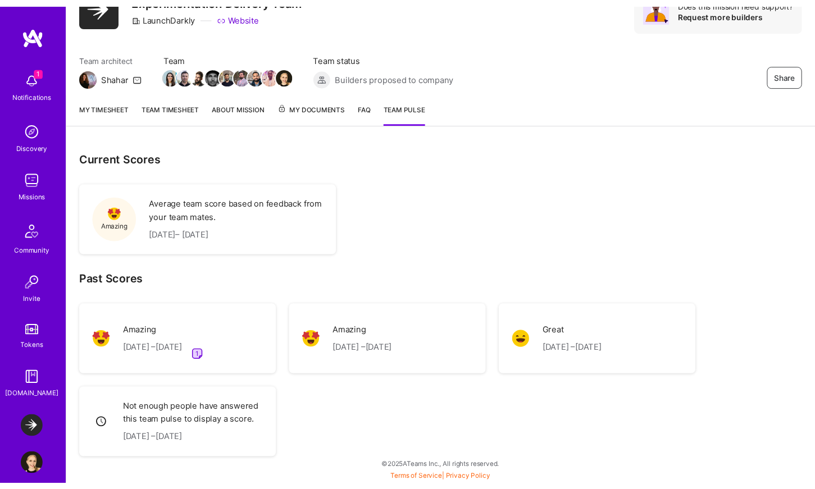
scroll to position [51, 0]
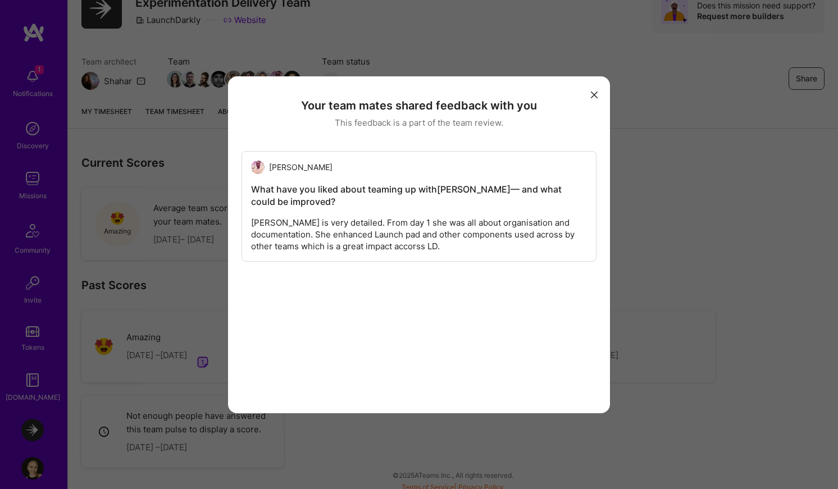
click at [592, 101] on button "modal" at bounding box center [594, 94] width 13 height 19
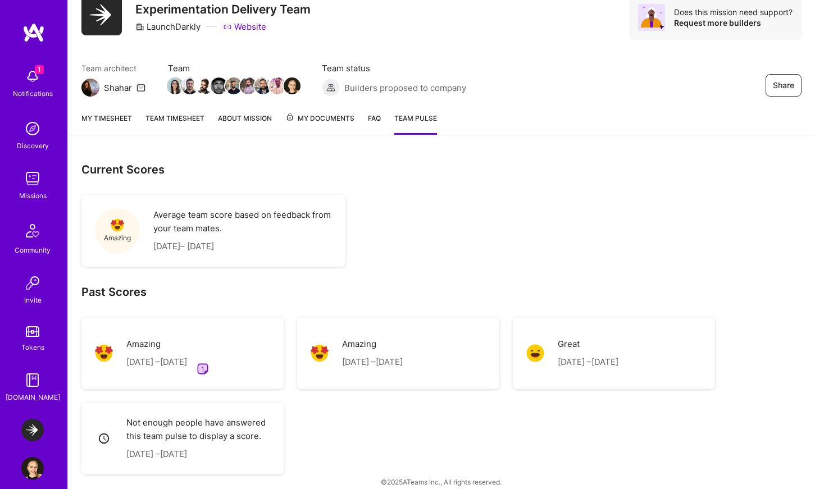
scroll to position [0, 0]
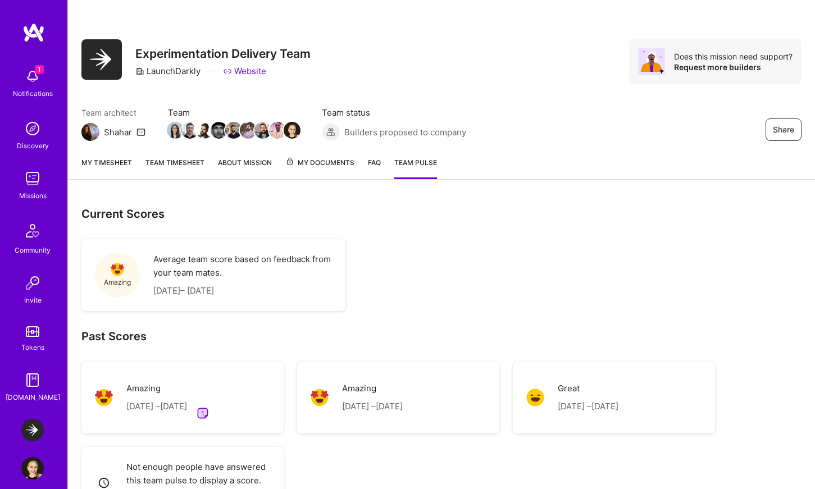
click at [34, 79] on img at bounding box center [32, 76] width 22 height 22
click at [34, 79] on div "1 Notifications Discovery Missions Community Invite Tokens [DOMAIN_NAME]" at bounding box center [33, 233] width 67 height 340
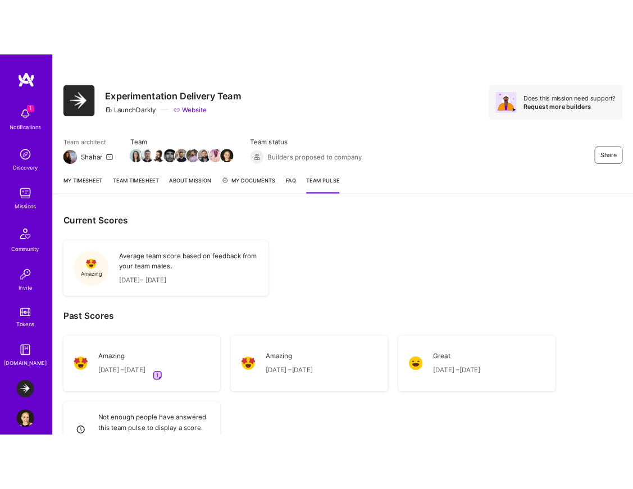
scroll to position [57, 0]
